Goal: Task Accomplishment & Management: Use online tool/utility

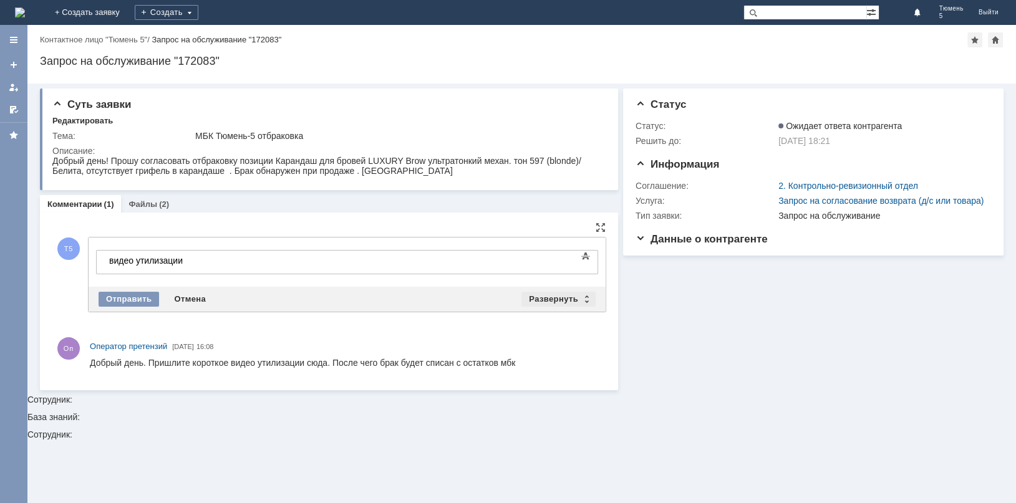
click at [568, 298] on div "Развернуть" at bounding box center [558, 299] width 74 height 15
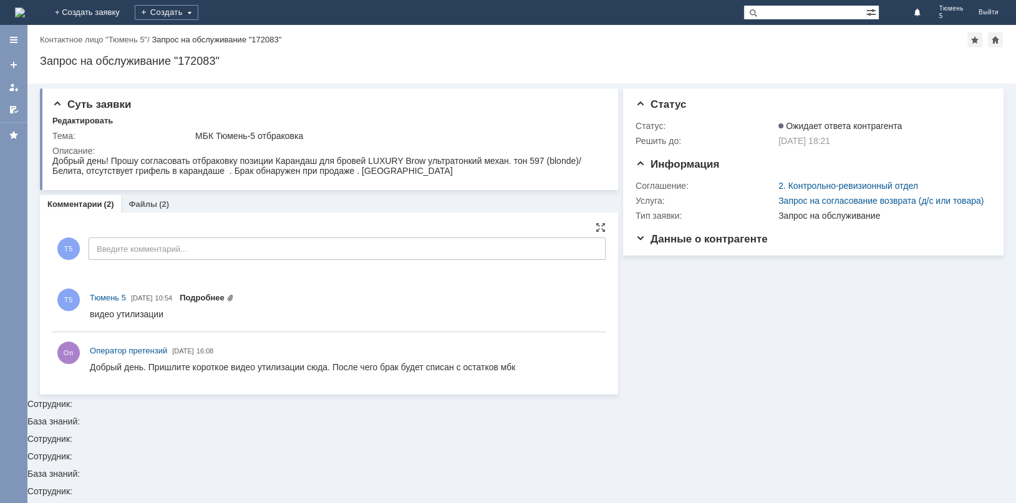
click at [234, 298] on link "Подробнее" at bounding box center [207, 297] width 54 height 9
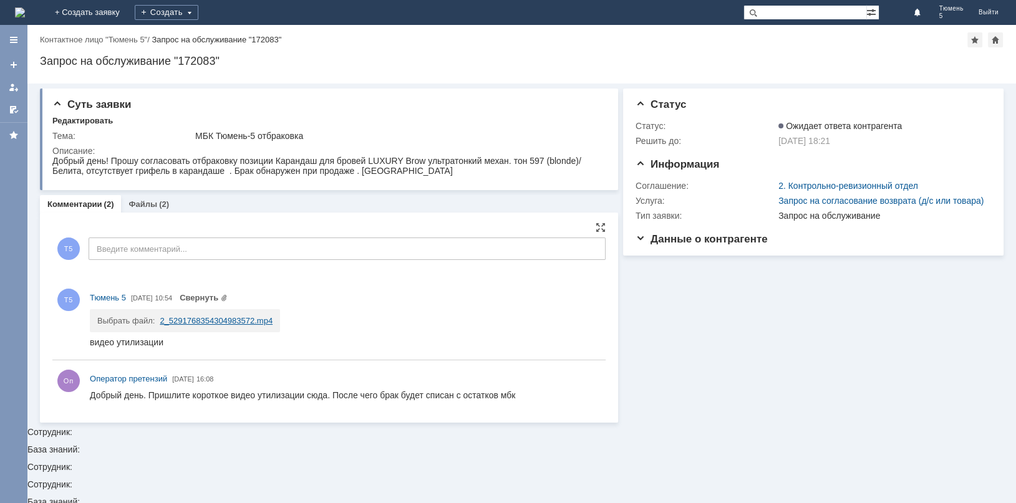
click at [218, 323] on link "2_5291768354304983572.mp4" at bounding box center [216, 320] width 113 height 9
